Goal: Find specific page/section: Find specific page/section

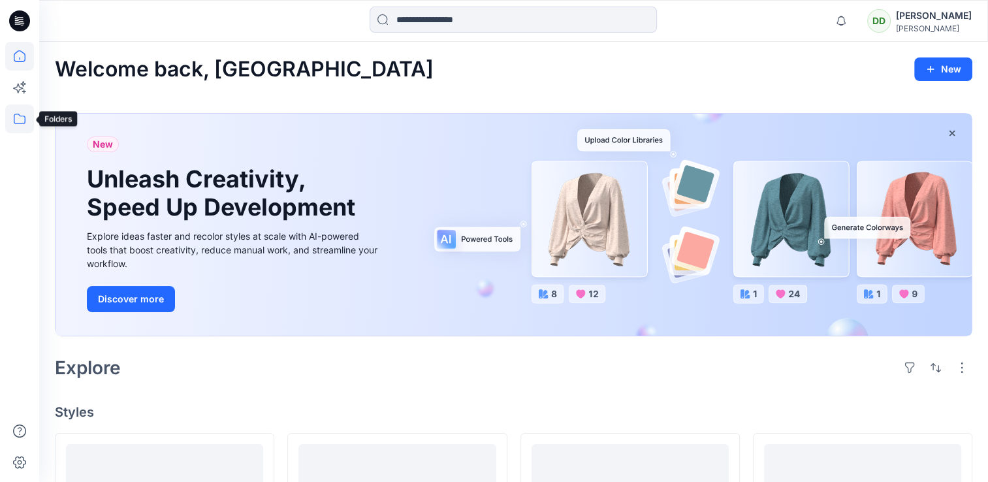
click at [7, 124] on icon at bounding box center [19, 119] width 29 height 29
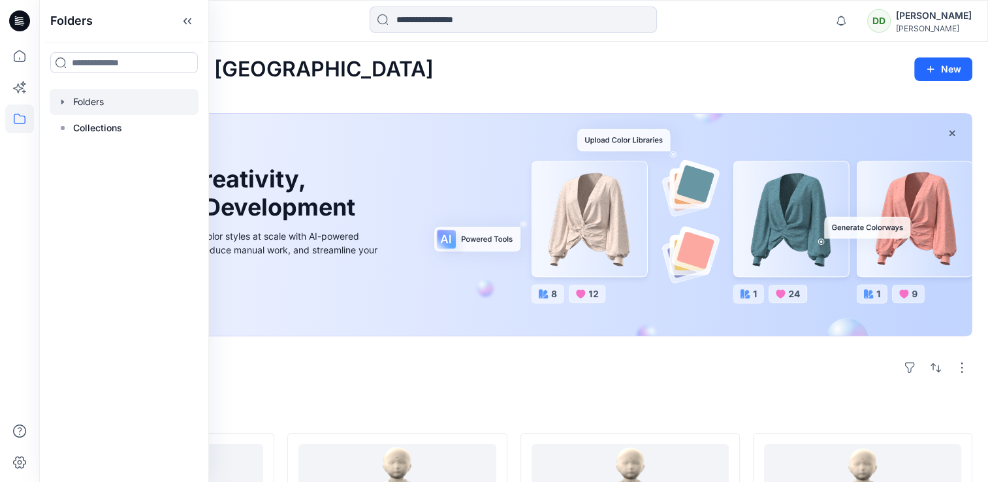
click at [93, 102] on div at bounding box center [124, 102] width 149 height 26
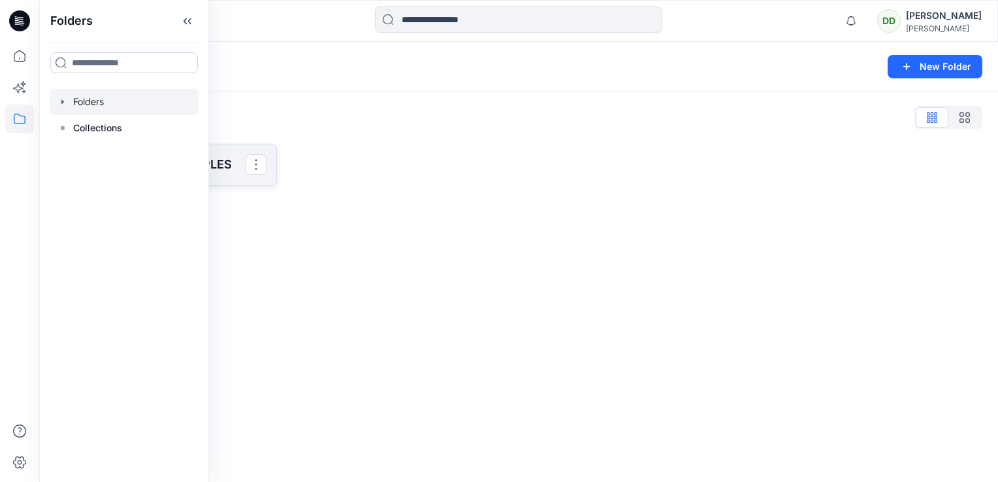
click at [210, 155] on p "SAINSBURY 3D SAMPLES" at bounding box center [165, 164] width 162 height 18
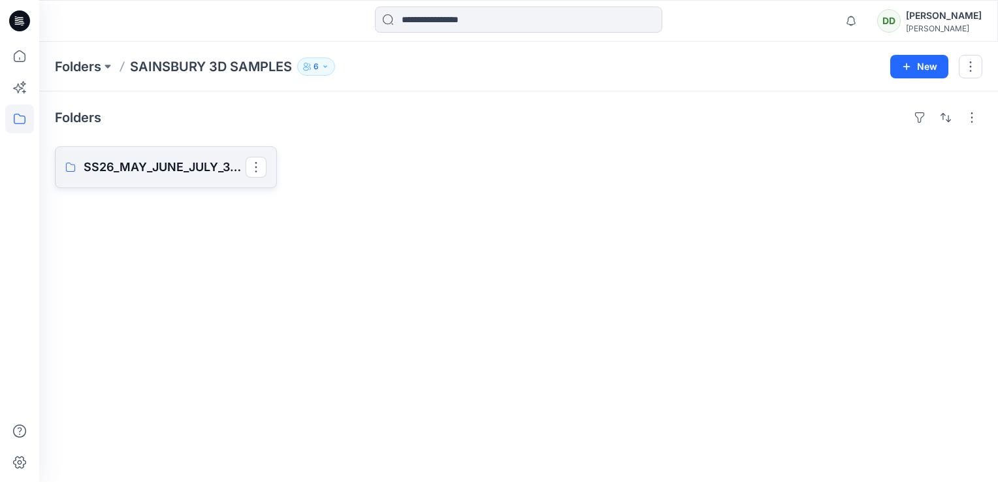
click at [178, 163] on p "SS26_MAY_JUNE_JULY_3D SAMPLES" at bounding box center [165, 167] width 162 height 18
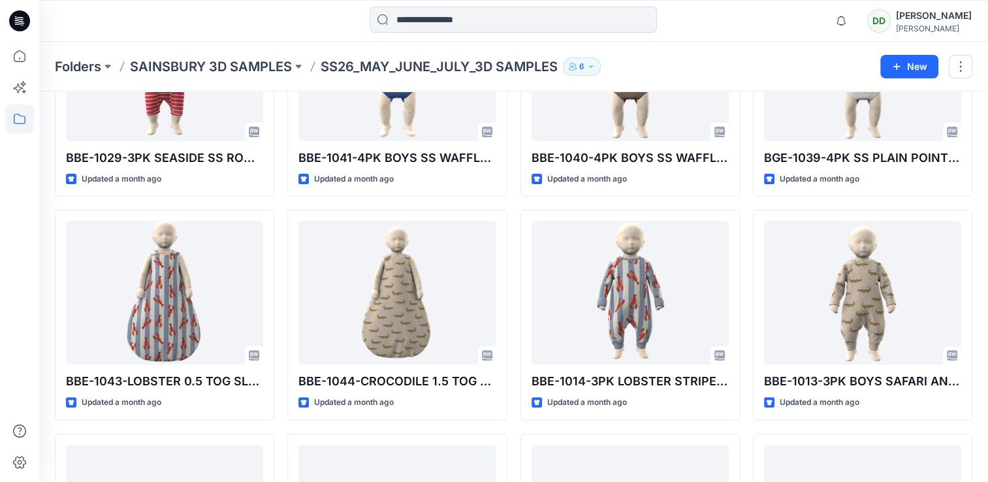
scroll to position [784, 0]
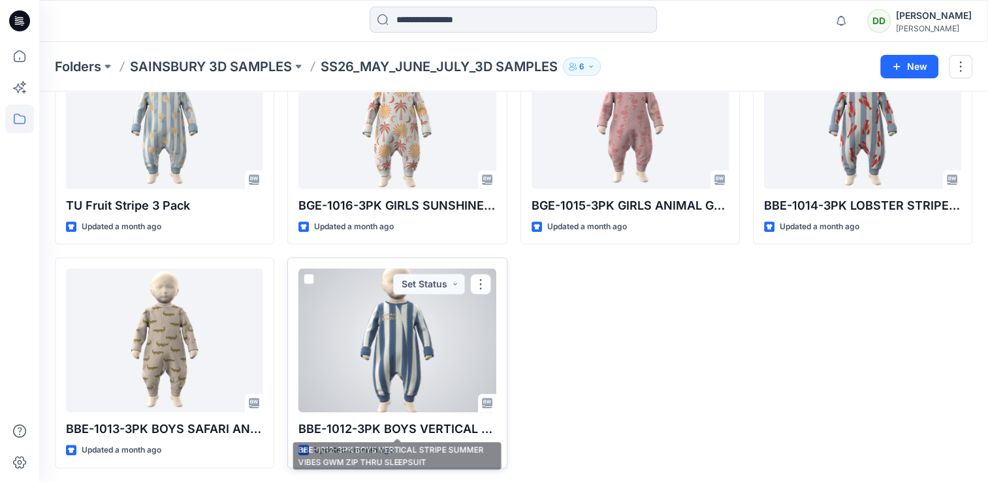
click at [374, 436] on p "BBE-1012-3PK BOYS VERTICAL STRIPE SUMMER VIBES GWM ZIP THRU SLEEPSUIT" at bounding box center [396, 429] width 197 height 18
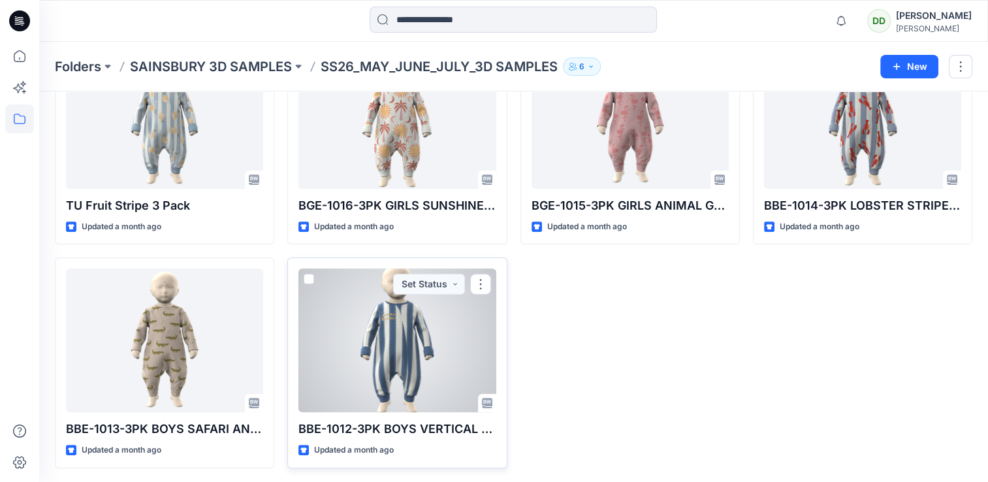
click at [375, 428] on p "BBE-1012-3PK BOYS VERTICAL STRIPE SUMMER VIBES GWM ZIP THRU SLEEPSUIT" at bounding box center [396, 429] width 197 height 18
click at [372, 358] on div at bounding box center [396, 340] width 197 height 144
